Goal: Transaction & Acquisition: Purchase product/service

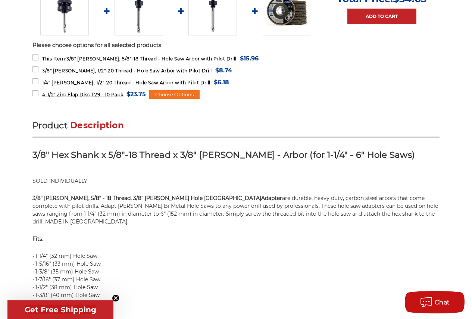
scroll to position [373, 0]
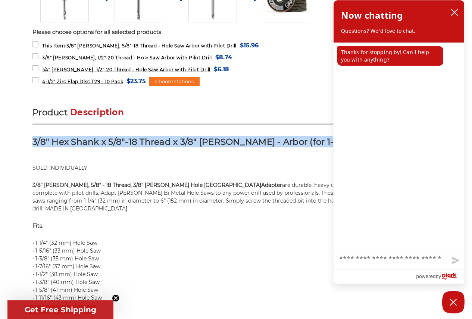
drag, startPoint x: 30, startPoint y: 125, endPoint x: 323, endPoint y: 122, distance: 293.6
click at [457, 9] on icon "close chatbox" at bounding box center [454, 12] width 6 height 6
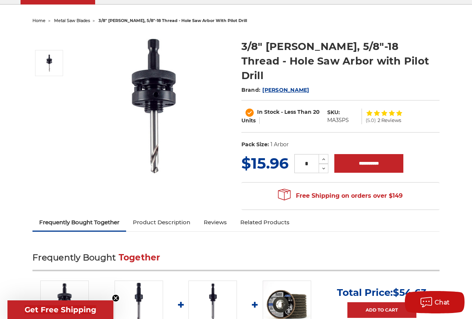
scroll to position [0, 0]
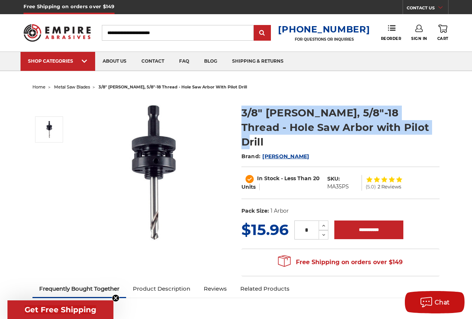
drag, startPoint x: 239, startPoint y: 111, endPoint x: 412, endPoint y: 129, distance: 173.7
click at [412, 129] on section "3/8" [PERSON_NAME], 5/8"-18 Thread - Hole Saw Arbor with Pilot Drill Brand: [PE…" at bounding box center [340, 158] width 209 height 121
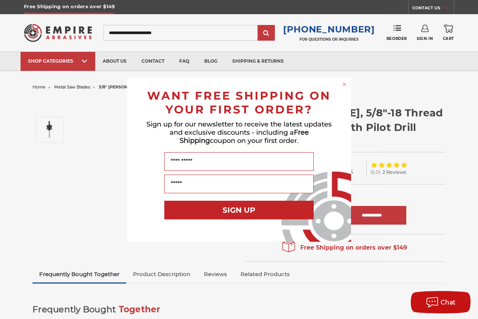
click at [343, 86] on circle "Close dialog" at bounding box center [344, 84] width 7 height 7
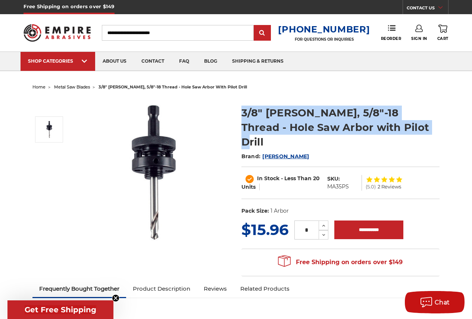
drag, startPoint x: 378, startPoint y: 128, endPoint x: 241, endPoint y: 114, distance: 138.0
click at [241, 114] on h1 "3/8" [PERSON_NAME], 5/8"-18 Thread - Hole Saw Arbor with Pilot Drill" at bounding box center [340, 128] width 198 height 44
copy h1 "3/8" [PERSON_NAME], 5/8"-18 Thread - Hole Saw Arbor with Pilot Drill"
